Goal: Navigation & Orientation: Find specific page/section

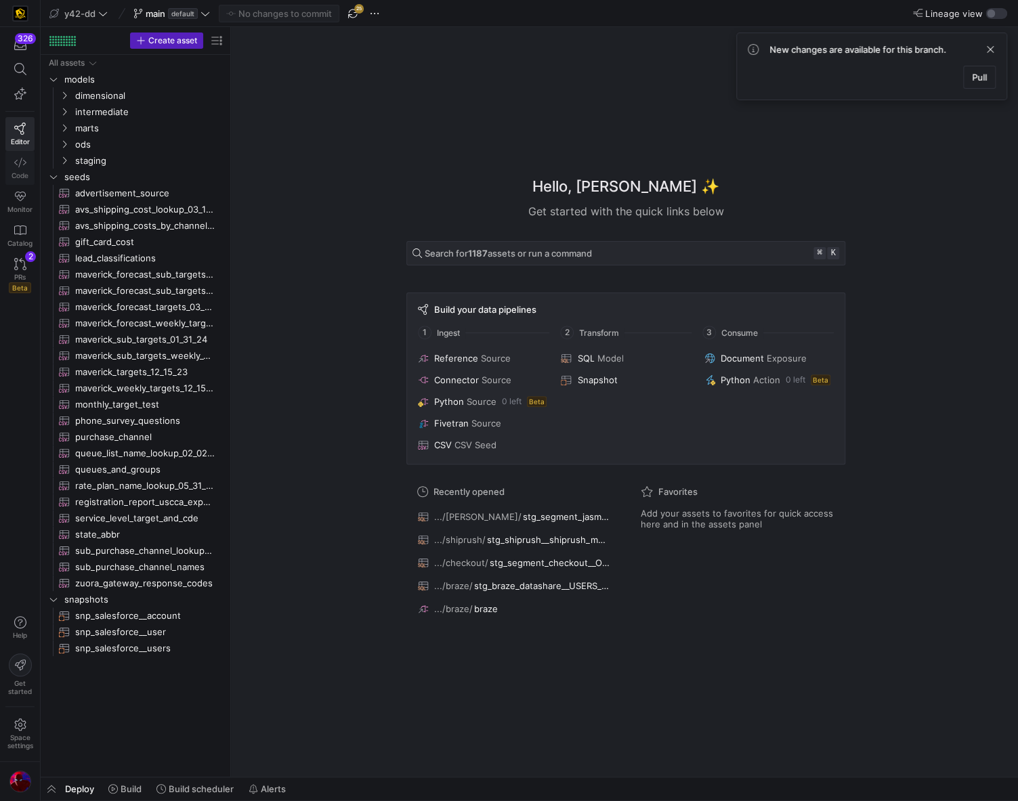
click at [18, 167] on link "Code" at bounding box center [19, 168] width 29 height 34
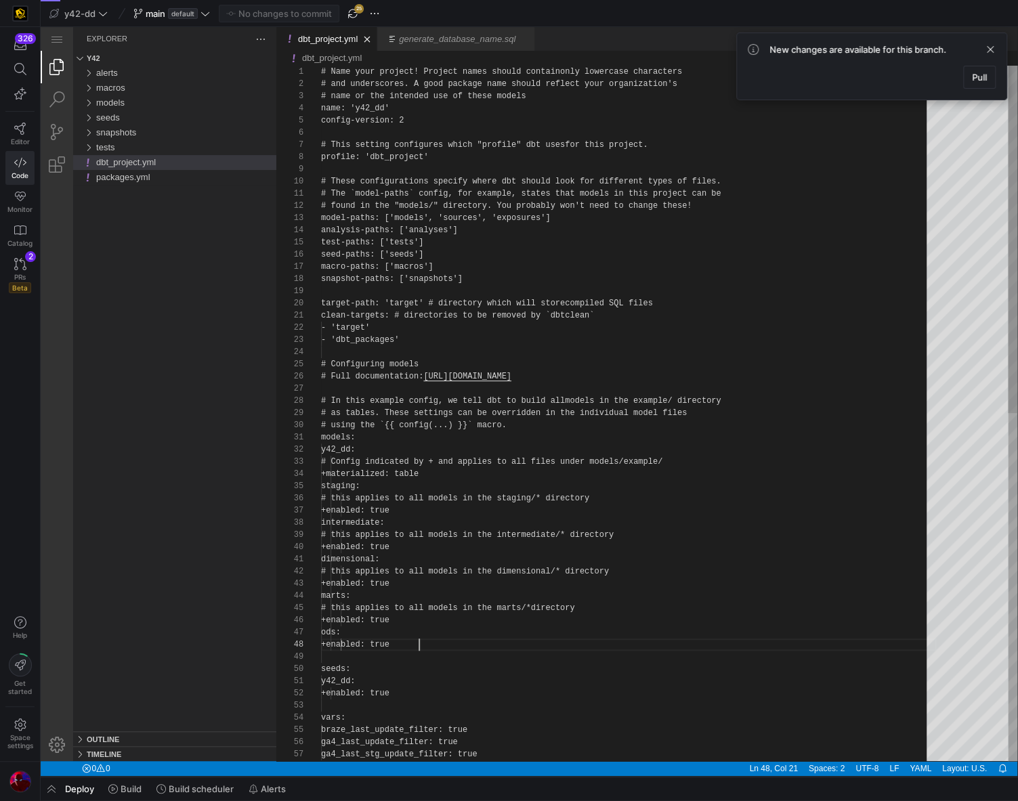
scroll to position [85, 98]
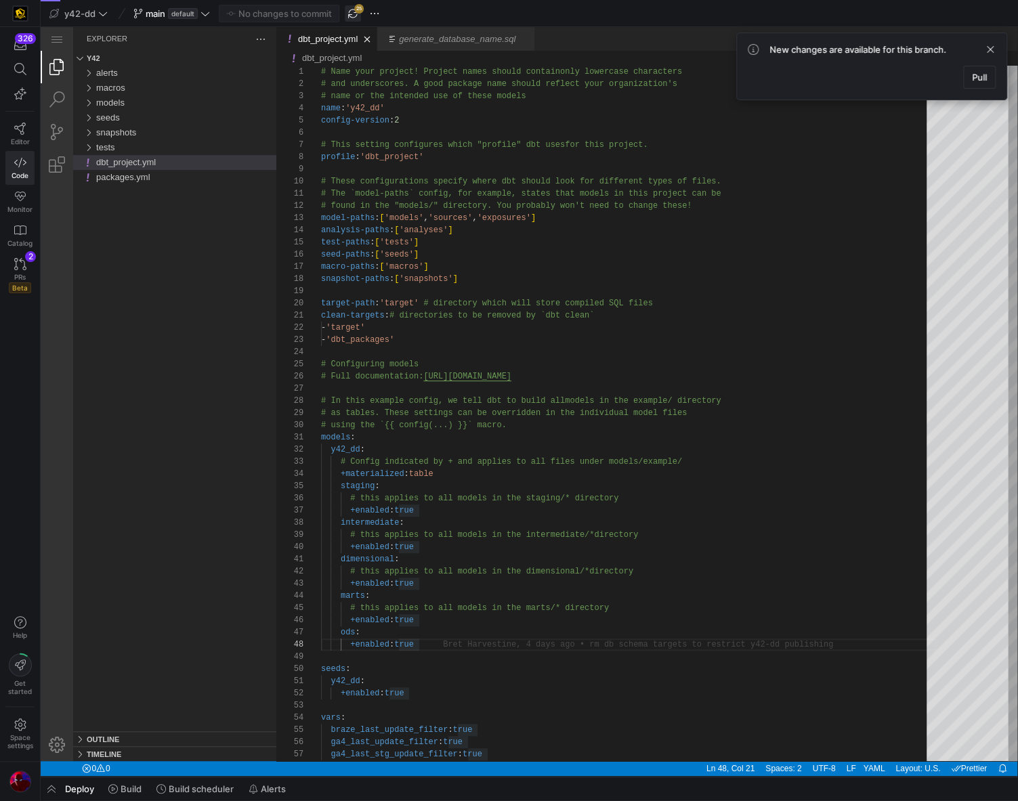
click at [358, 13] on span "button" at bounding box center [353, 13] width 16 height 16
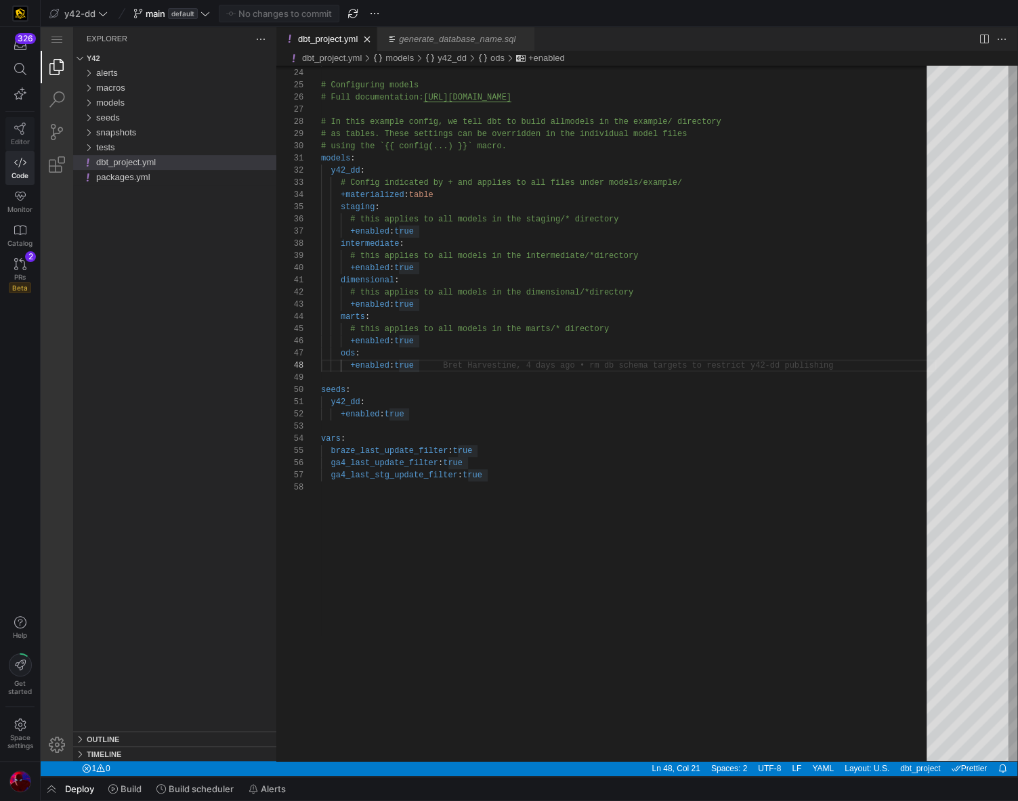
click at [14, 133] on icon at bounding box center [20, 129] width 12 height 12
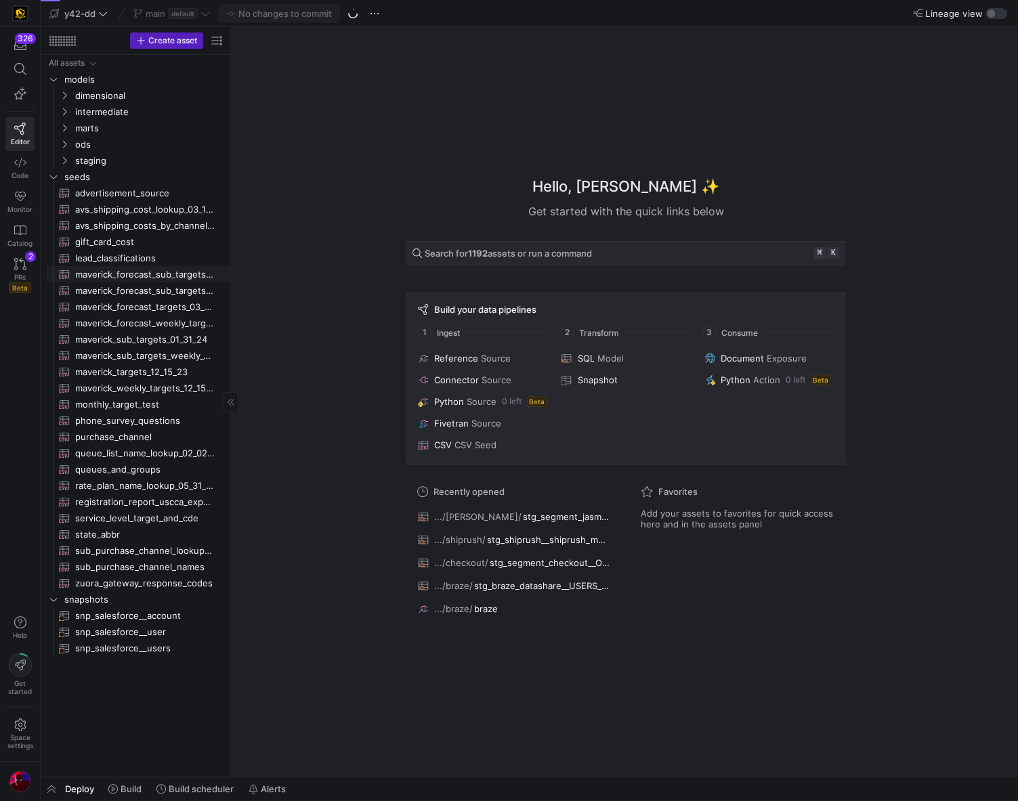
click at [143, 275] on span "maverick_forecast_sub_targets_03_25_24​​​​​​" at bounding box center [145, 275] width 140 height 16
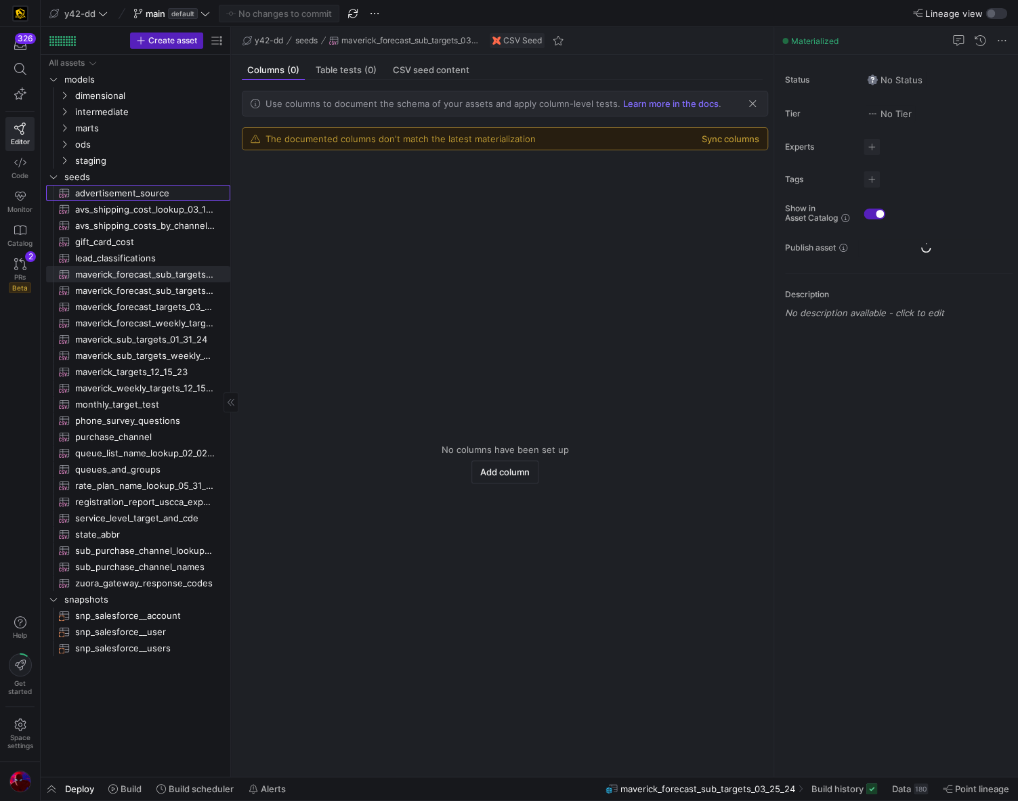
click at [111, 191] on span "advertisement_source​​​​​​" at bounding box center [145, 194] width 140 height 16
click at [922, 273] on div "Description No description available - click to edit" at bounding box center [899, 297] width 228 height 48
click at [163, 207] on span "avs_shipping_cost_lookup_03_15_24​​​​​​" at bounding box center [145, 210] width 140 height 16
click at [146, 270] on span "maverick_forecast_sub_targets_03_25_24​​​​​​" at bounding box center [145, 275] width 140 height 16
click at [142, 261] on span "lead_classifications​​​​​​" at bounding box center [145, 259] width 140 height 16
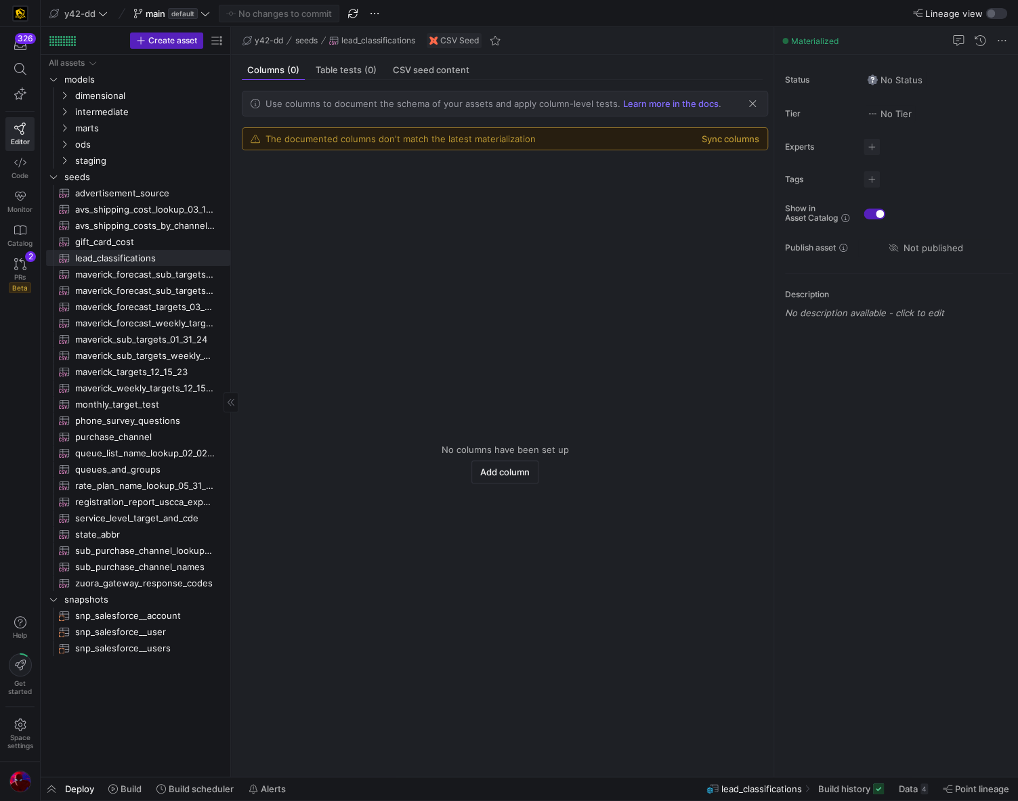
click at [140, 249] on link "gift_card_cost​​​​​​" at bounding box center [138, 242] width 184 height 16
click at [140, 230] on span "avs_shipping_costs_by_channel_04_11_24​​​​​​" at bounding box center [145, 226] width 140 height 16
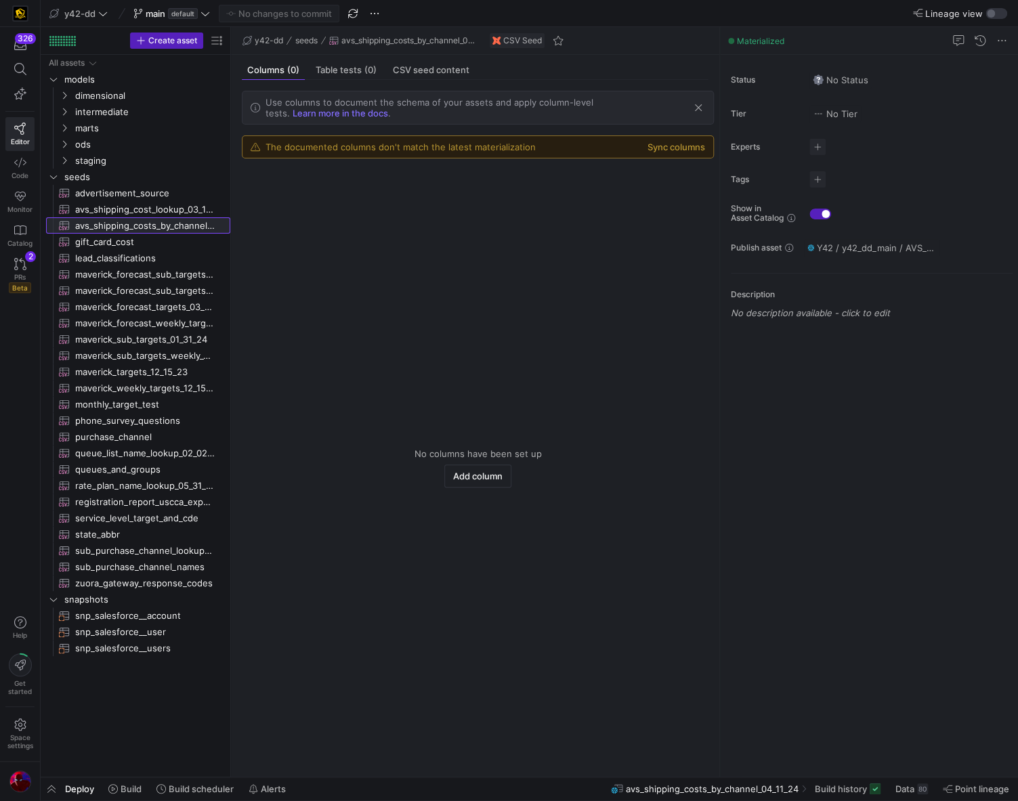
drag, startPoint x: 774, startPoint y: 301, endPoint x: 577, endPoint y: 325, distance: 199.2
click at [577, 325] on as-split "y42-dd seeds avs_shipping_costs_by_channel_04_11_24 CSV Seed Columns (0) Table …" at bounding box center [624, 402] width 787 height 750
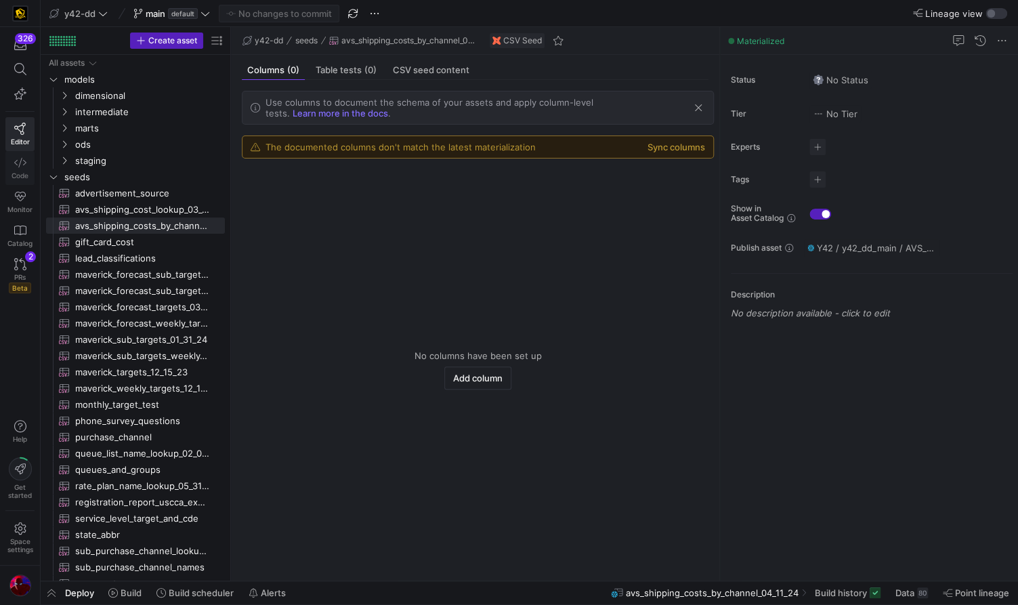
click at [26, 158] on link "Code" at bounding box center [19, 168] width 29 height 34
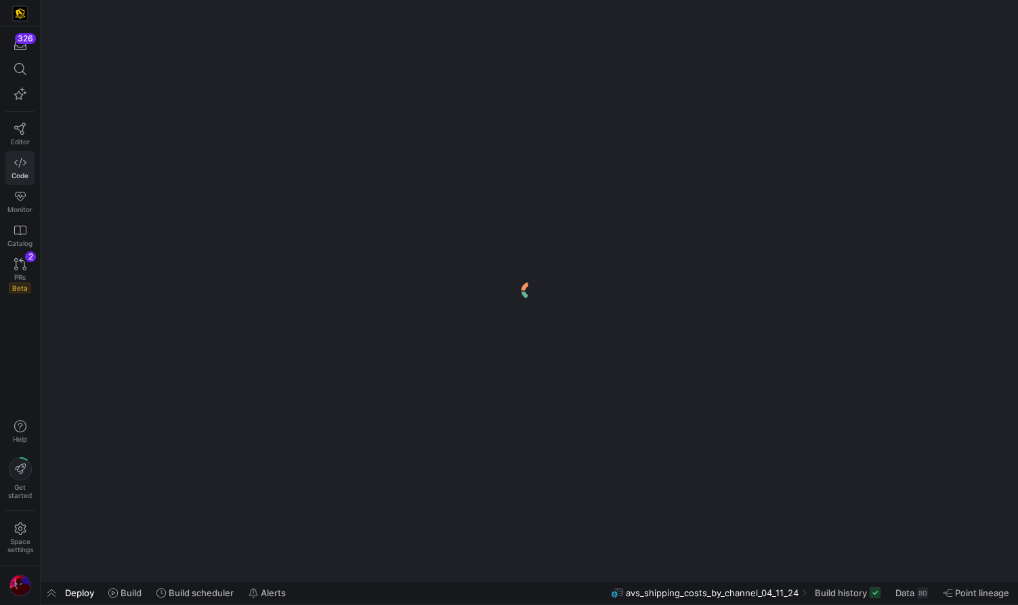
click at [22, 163] on icon at bounding box center [20, 162] width 12 height 12
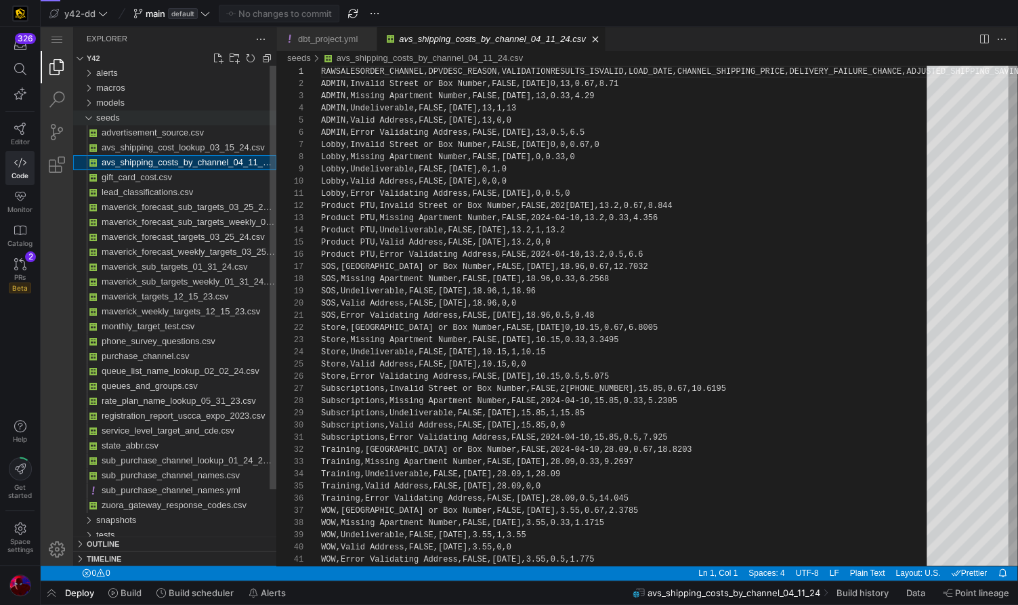
click at [88, 119] on div "seeds" at bounding box center [88, 117] width 20 height 15
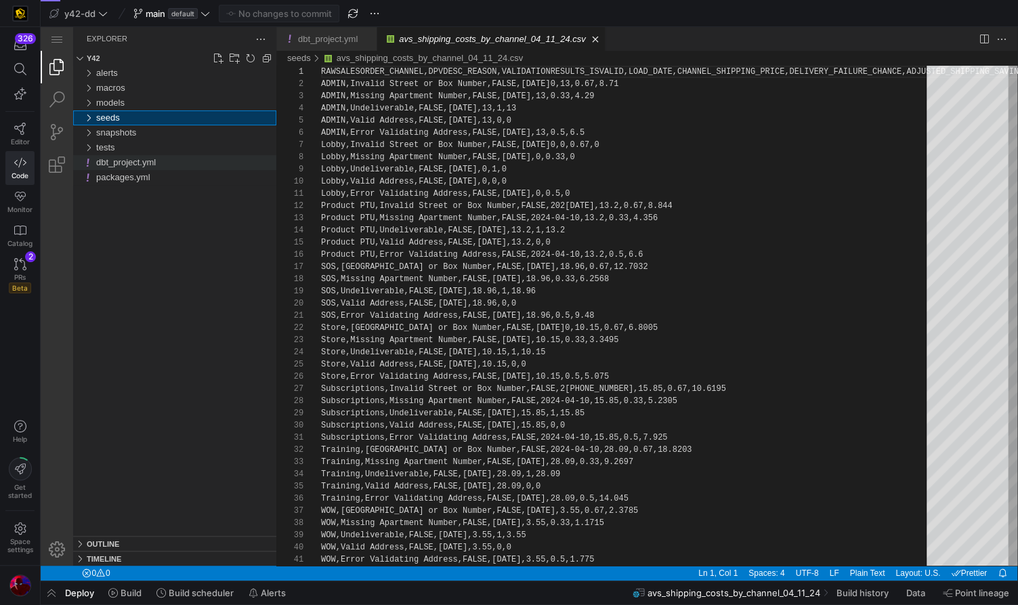
click at [104, 161] on span "dbt_project.yml" at bounding box center [126, 162] width 60 height 10
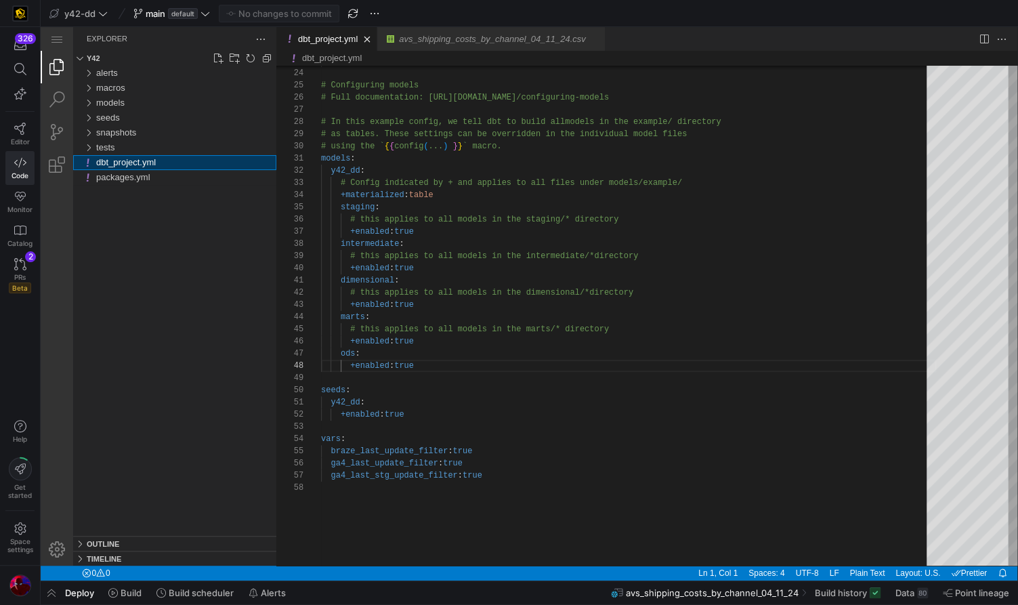
scroll to position [117, 98]
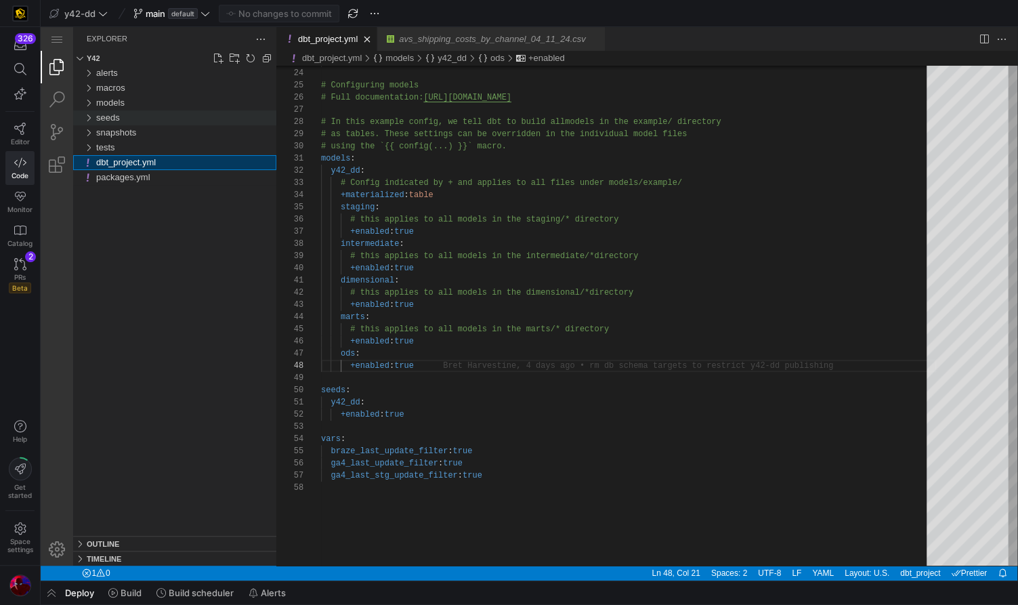
click at [104, 119] on span "seeds" at bounding box center [108, 117] width 24 height 10
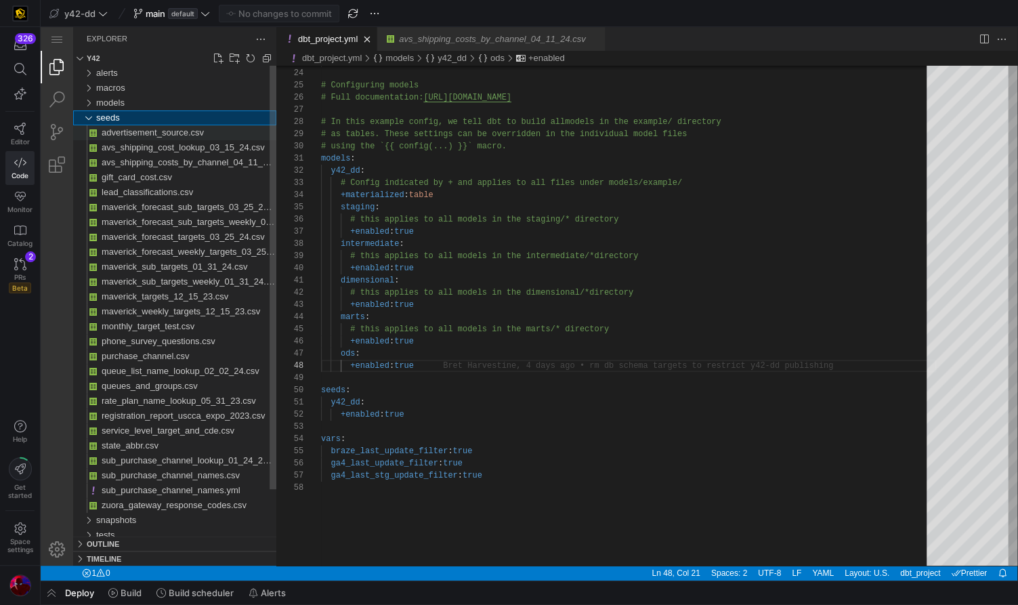
click at [108, 137] on span "advertisement_source.csv" at bounding box center [153, 132] width 102 height 10
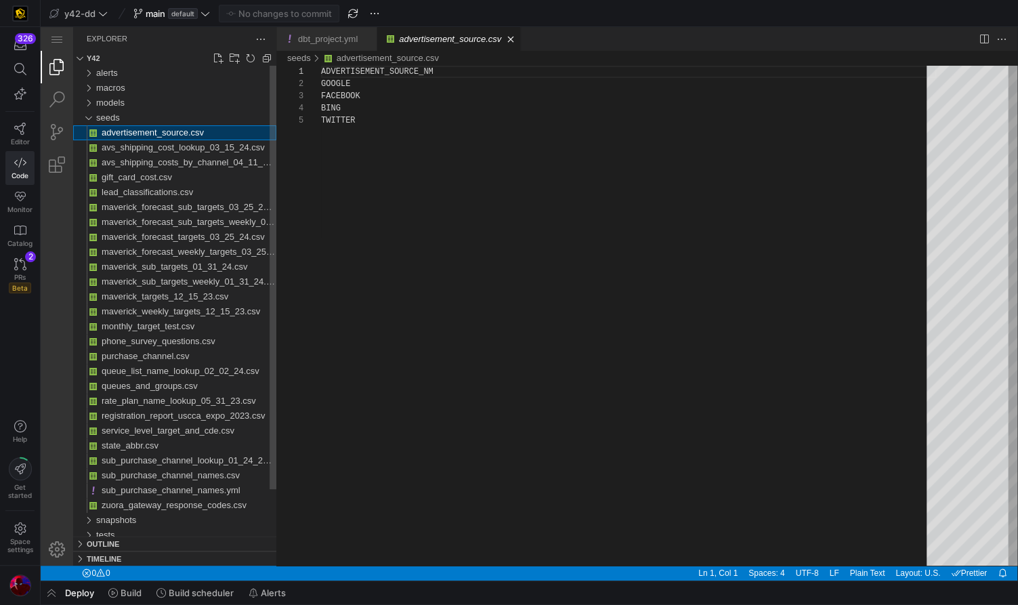
scroll to position [47, 0]
